Goal: Navigation & Orientation: Find specific page/section

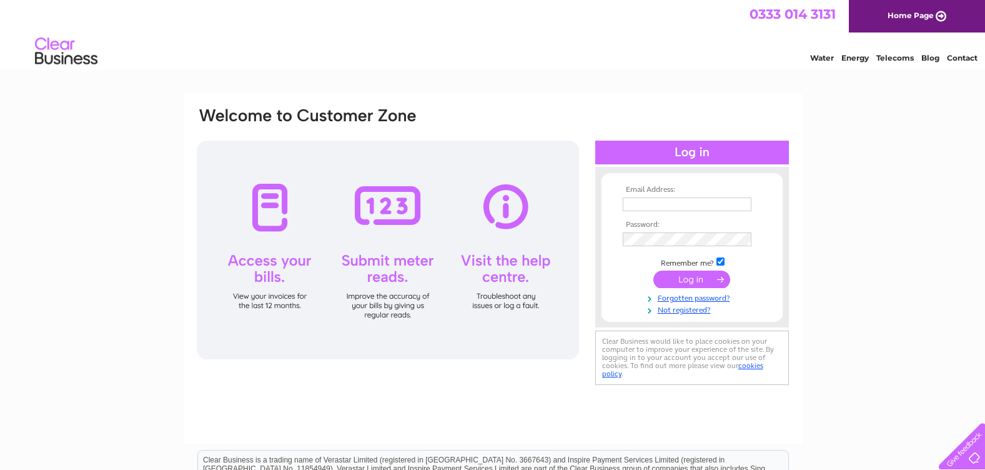
type input "[PERSON_NAME][EMAIL_ADDRESS][DOMAIN_NAME]"
click at [698, 271] on input "submit" at bounding box center [691, 278] width 77 height 17
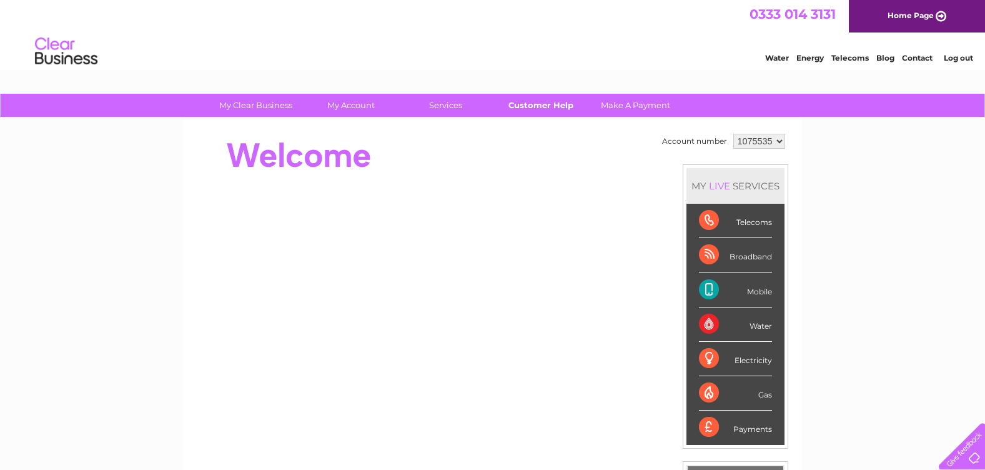
click at [540, 98] on link "Customer Help" at bounding box center [540, 105] width 103 height 23
